Goal: Answer question/provide support

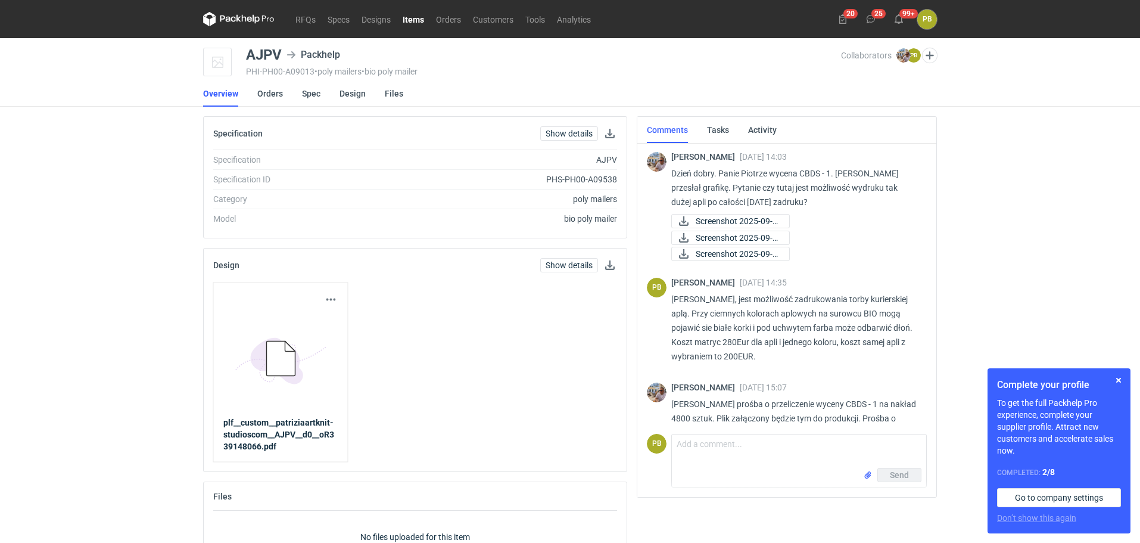
scroll to position [106, 0]
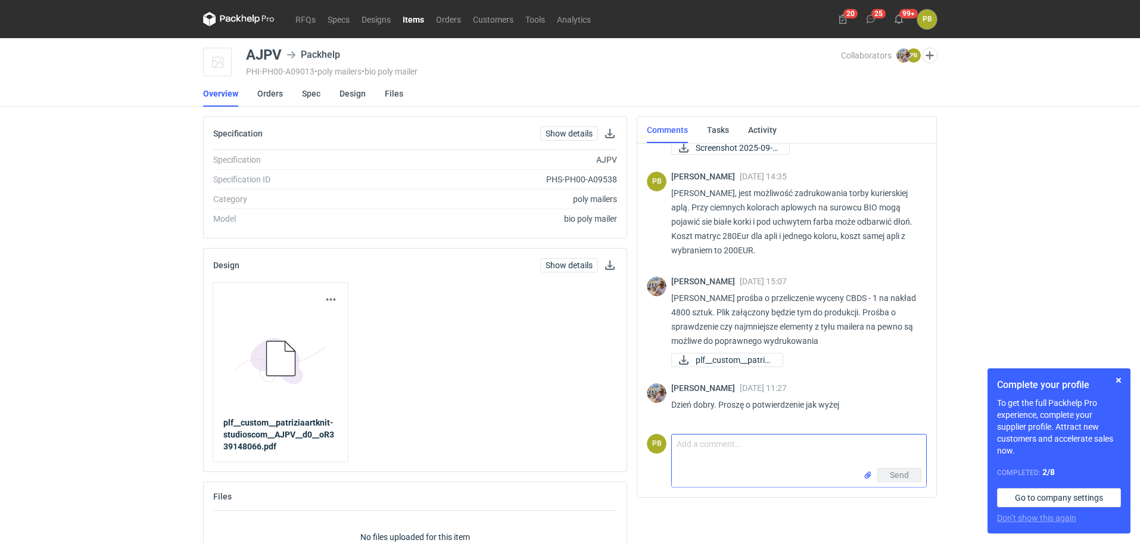
click at [684, 453] on textarea "Comment message" at bounding box center [799, 450] width 254 height 33
type textarea "p"
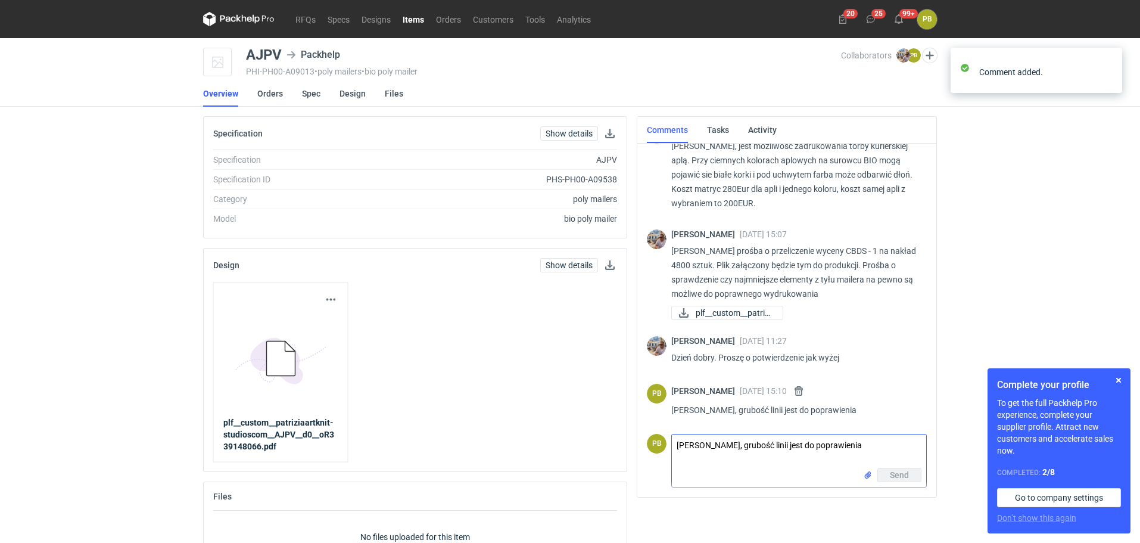
scroll to position [158, 0]
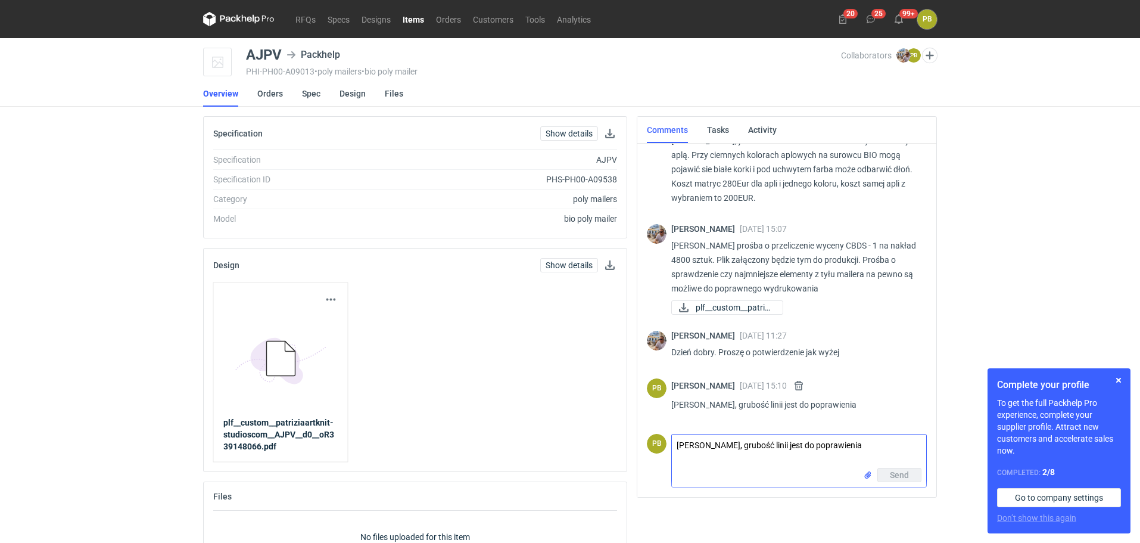
click at [697, 441] on textarea "Panie Michale, grubość linii jest do poprawienia" at bounding box center [799, 450] width 254 height 33
paste textarea "Minimalna grubości linii 0,2mm i z wybrania 0,3mm."
type textarea "Minimalna grubości linii 0,2mm i z wybrania 0,3mm."
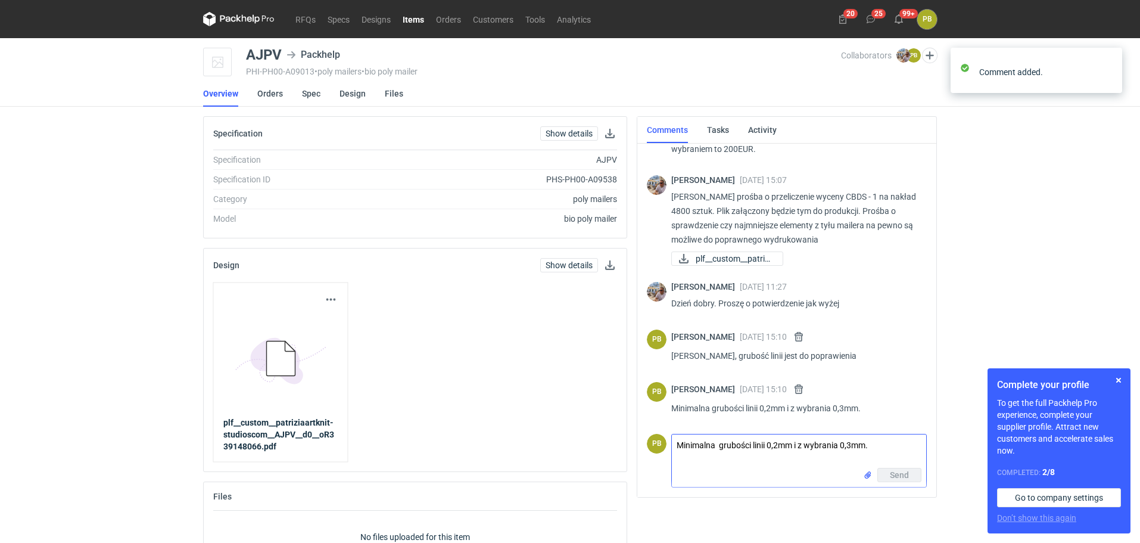
scroll to position [211, 0]
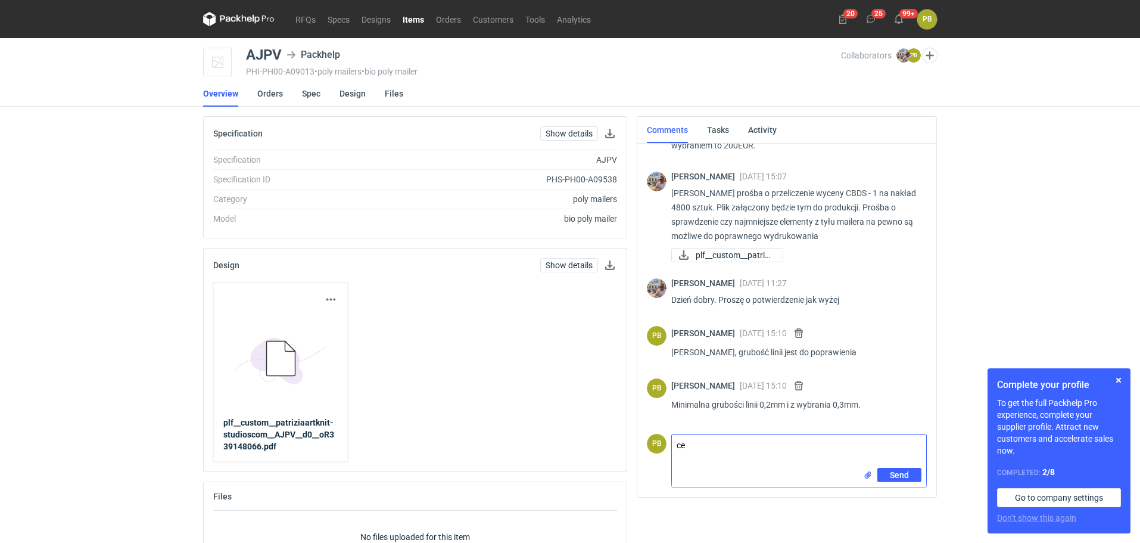
type textarea "c"
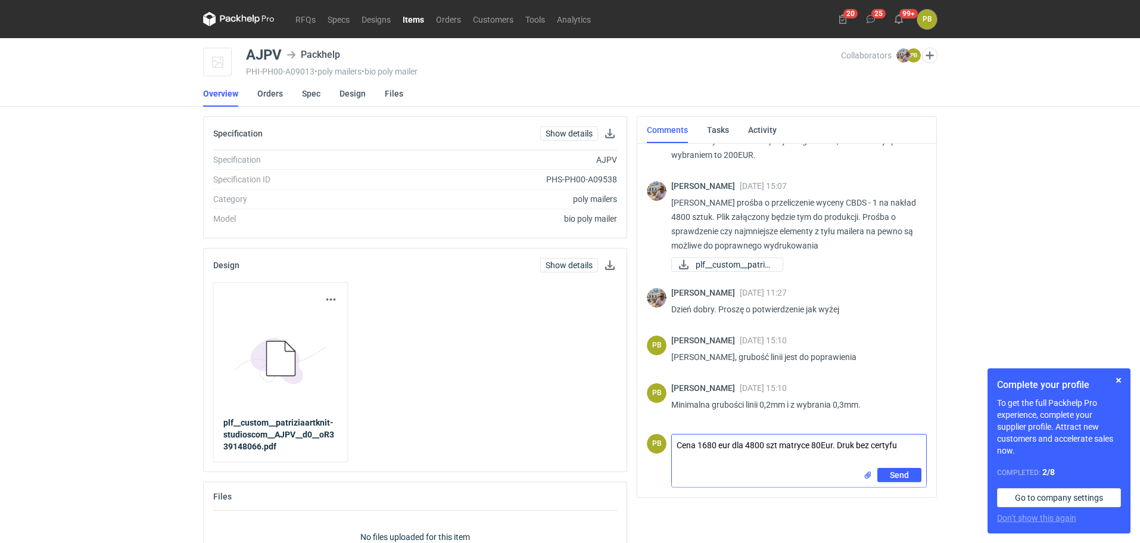
scroll to position [201, 0]
type textarea "Cena 1680 eur dla 4800 szt matryce 80Eur. Druk bez znaczka certyfikatu."
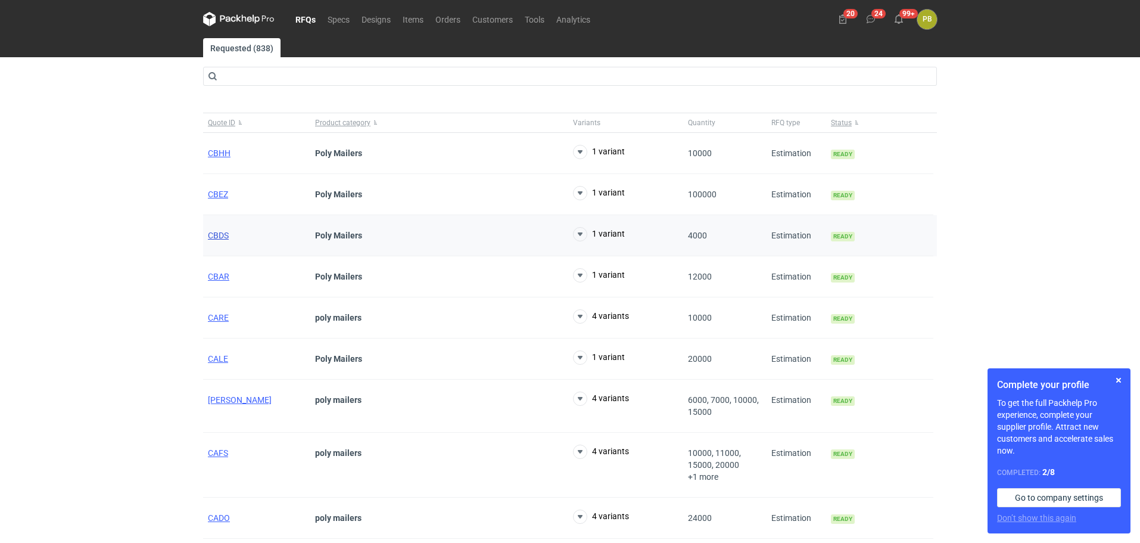
click at [216, 234] on span "CBDS" at bounding box center [218, 236] width 21 height 10
